Goal: Task Accomplishment & Management: Use online tool/utility

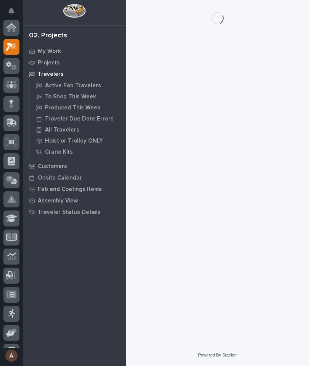
scroll to position [19, 0]
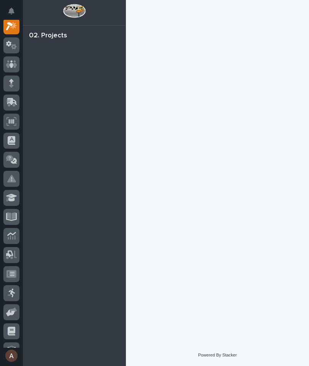
scroll to position [19, 0]
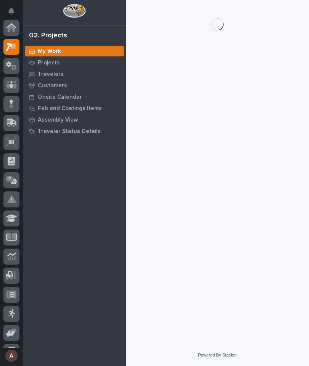
scroll to position [19, 0]
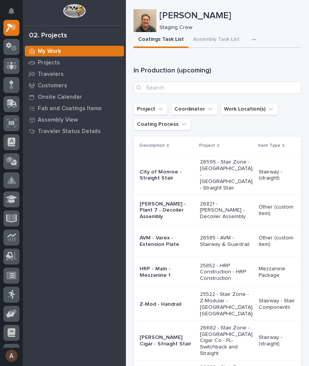
click at [249, 43] on button "button" at bounding box center [255, 39] width 17 height 15
click at [247, 63] on span "Staging Task List" at bounding box center [229, 60] width 41 height 7
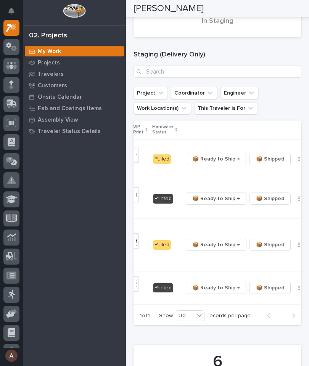
click at [205, 163] on span "📦 Ready to Ship →" at bounding box center [216, 158] width 48 height 9
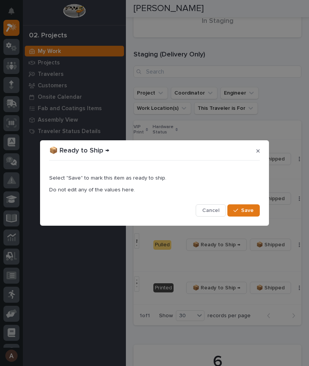
click at [254, 208] on button "Save" at bounding box center [243, 210] width 32 height 12
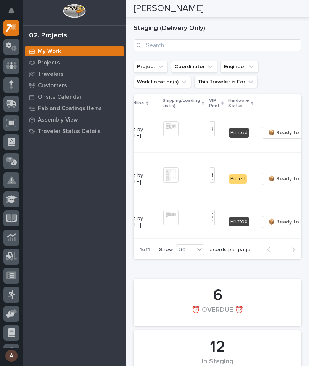
scroll to position [0, 162]
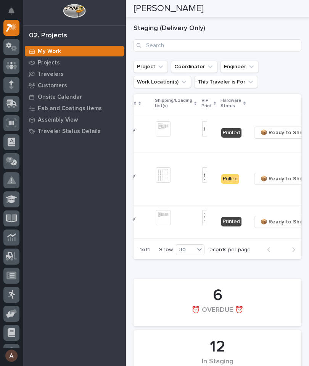
click at [270, 183] on span "📦 Ready to Ship →" at bounding box center [284, 178] width 48 height 9
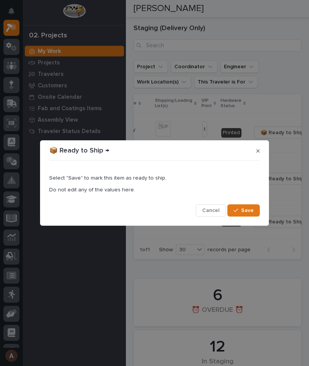
click at [252, 211] on span "Save" at bounding box center [247, 210] width 13 height 7
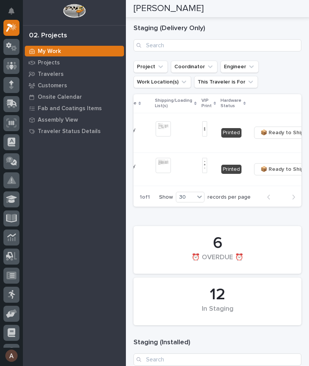
click at [14, 107] on icon at bounding box center [10, 104] width 9 height 7
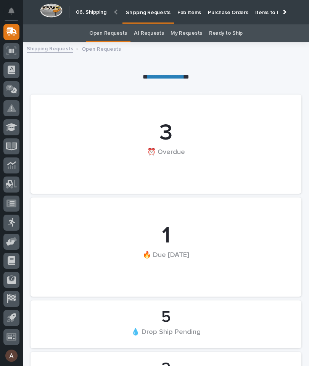
click at [186, 12] on p "Fab Items" at bounding box center [189, 8] width 24 height 16
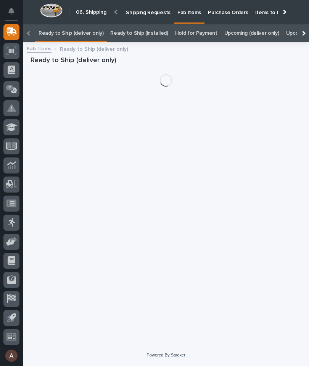
scroll to position [24, 0]
click at [304, 24] on div at bounding box center [302, 33] width 12 height 18
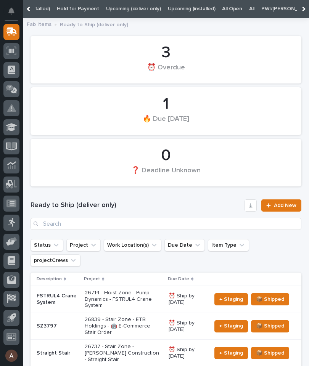
scroll to position [0, 118]
click at [249, 8] on link "All" at bounding box center [251, 9] width 5 height 18
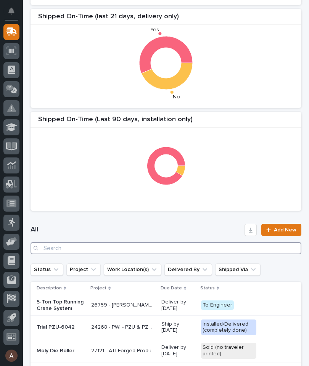
click at [206, 248] on input "Search" at bounding box center [165, 248] width 270 height 12
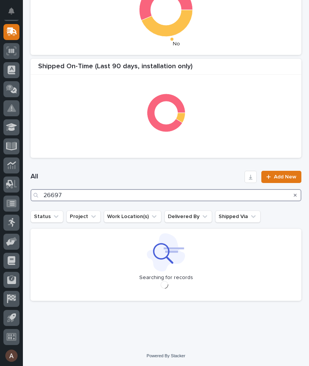
type input "26697"
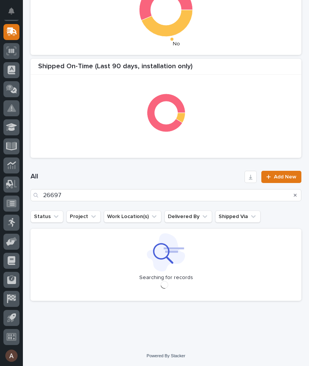
click at [197, 177] on h1 "All" at bounding box center [135, 176] width 211 height 9
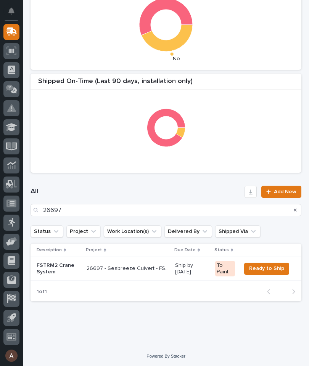
click at [59, 263] on p "FSTRM2 Crane System" at bounding box center [59, 268] width 44 height 13
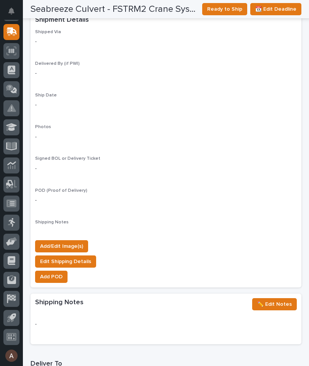
click at [83, 240] on button "Add/Edit Image(s)" at bounding box center [61, 246] width 53 height 12
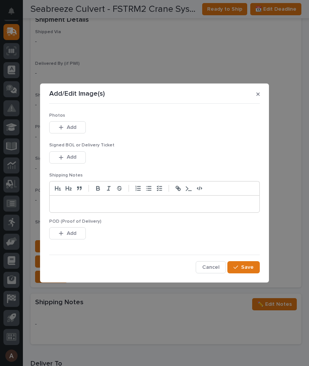
click at [71, 130] on span "Add" at bounding box center [72, 127] width 10 height 7
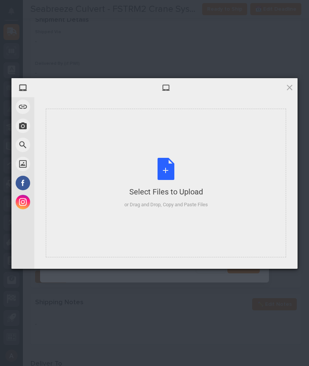
click at [257, 143] on div "Select Files to Upload or Drag and Drop, Copy and Paste Files" at bounding box center [166, 183] width 240 height 149
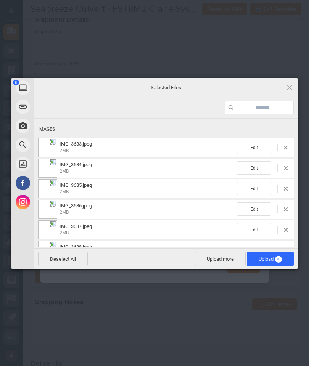
click at [268, 257] on span "Upload 8" at bounding box center [269, 259] width 23 height 6
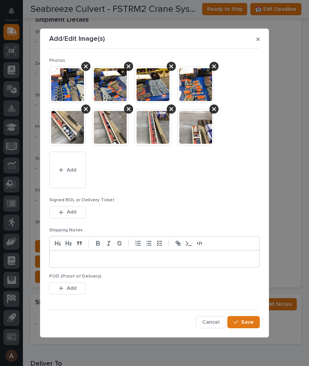
click at [251, 318] on button "Save" at bounding box center [243, 322] width 32 height 12
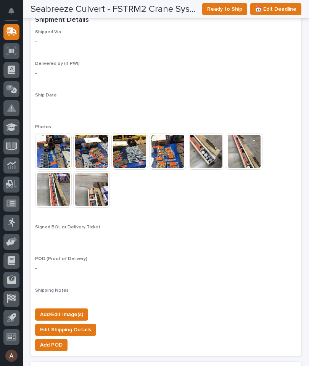
click at [75, 310] on span "Add/Edit Image(s)" at bounding box center [61, 314] width 43 height 9
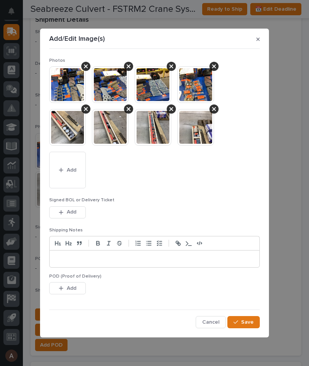
click at [72, 167] on span "Add" at bounding box center [72, 169] width 10 height 7
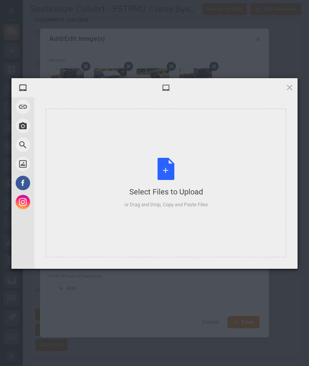
click at [240, 174] on div "Select Files to Upload or Drag and Drop, Copy and Paste Files" at bounding box center [166, 183] width 240 height 149
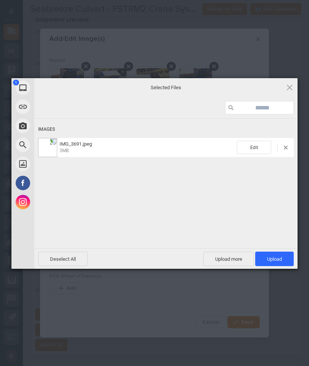
click at [279, 259] on span "Upload 1" at bounding box center [274, 259] width 15 height 6
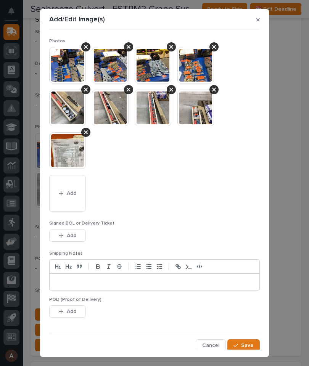
click at [249, 339] on button "Save" at bounding box center [243, 345] width 32 height 12
